Goal: Check status

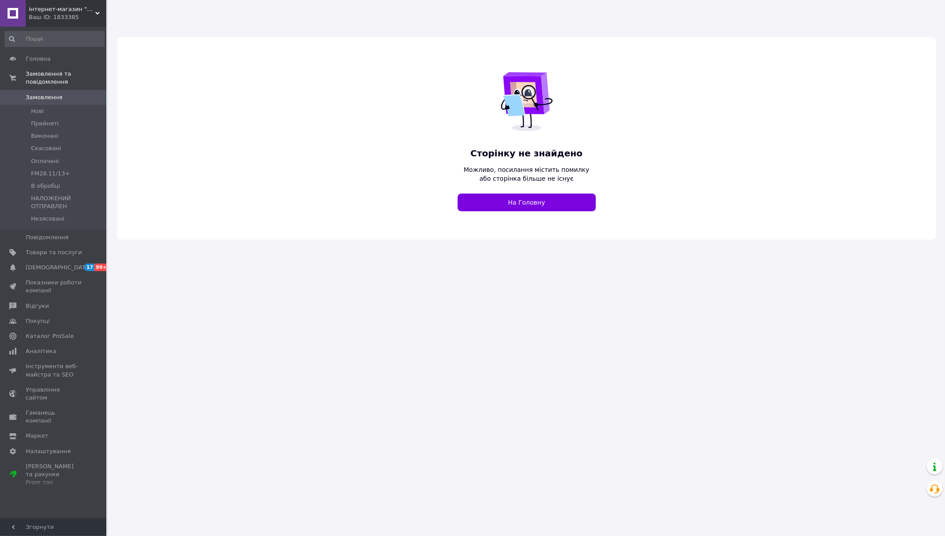
click at [57, 19] on div "Ваш ID: 1833385" at bounding box center [68, 17] width 78 height 8
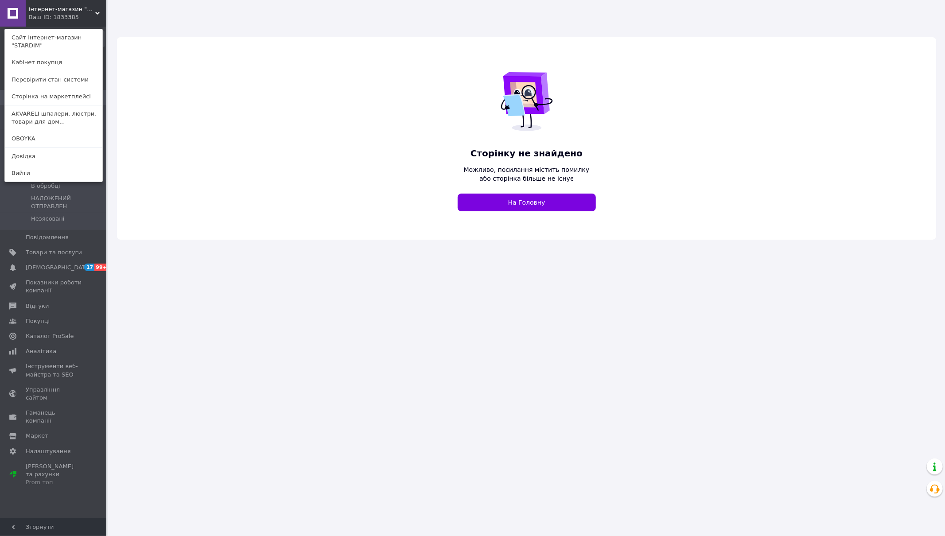
click at [61, 135] on link "OBOYKA" at bounding box center [53, 138] width 97 height 17
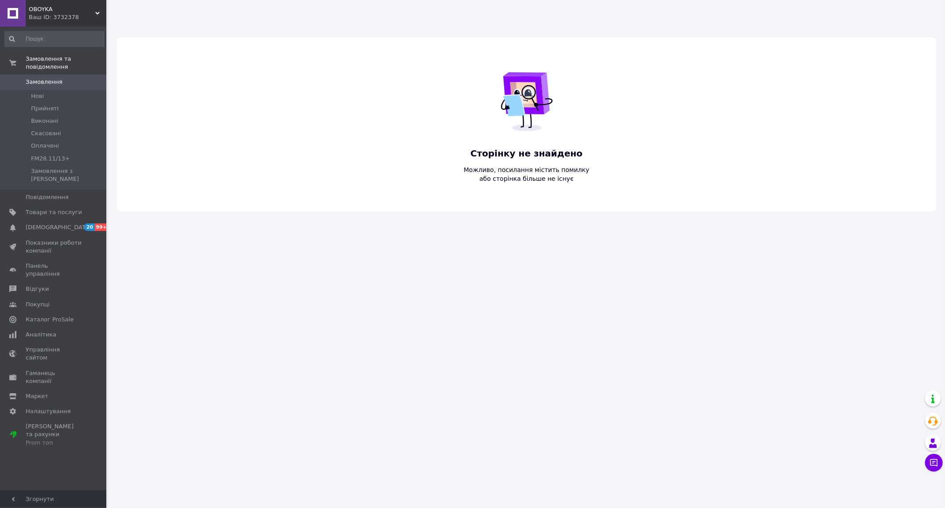
click at [70, 14] on div "Ваш ID: 3732378" at bounding box center [68, 17] width 78 height 8
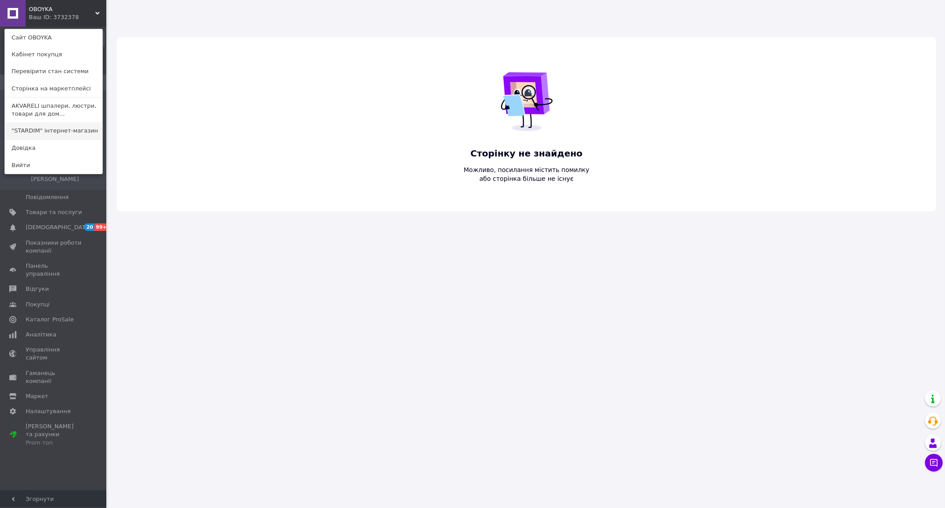
click at [76, 129] on link ""STARDIM" інтернет-магазин" at bounding box center [53, 130] width 97 height 17
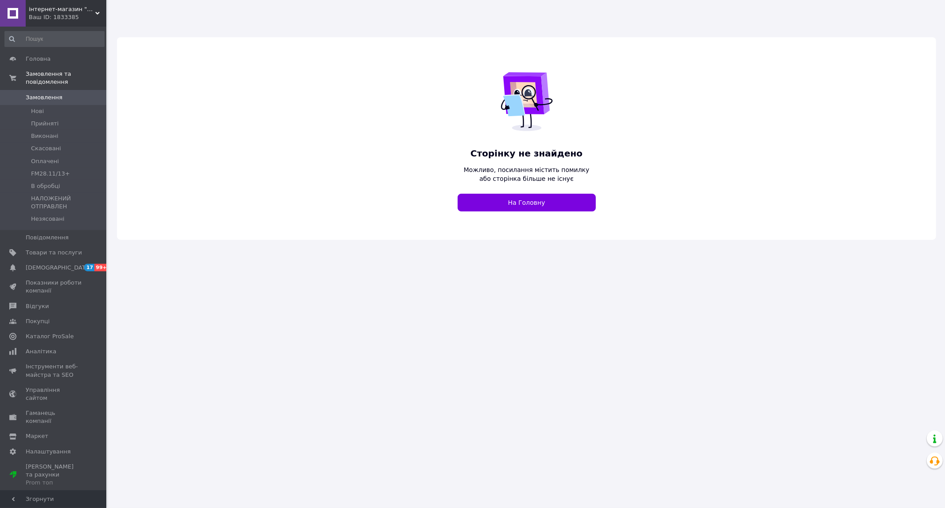
click at [34, 13] on div "Ваш ID: 1833385" at bounding box center [68, 17] width 78 height 8
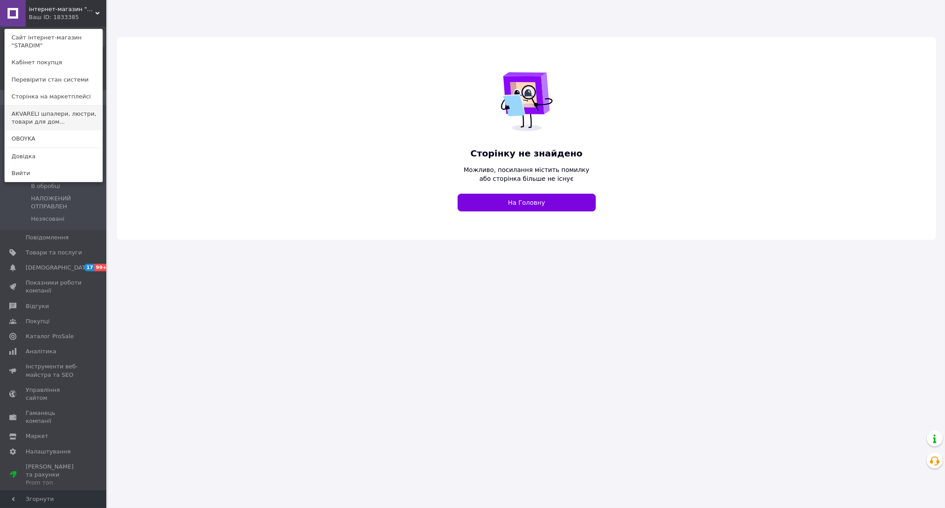
click at [61, 117] on link "AKVARELI шпалери, люстри, товари для дом..." at bounding box center [53, 117] width 97 height 25
